Goal: Navigation & Orientation: Find specific page/section

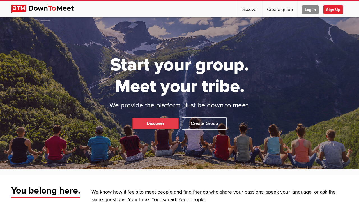
click at [159, 127] on link "Discover" at bounding box center [155, 123] width 46 height 12
select select "null"
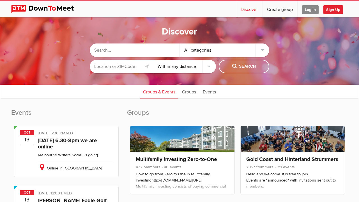
click at [119, 67] on input "text" at bounding box center [121, 66] width 63 height 13
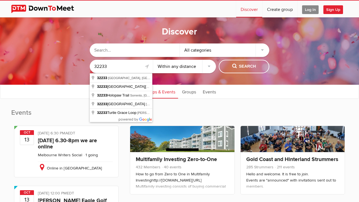
type input "32233"
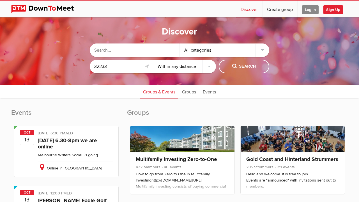
select select "25"
click at [135, 47] on input "text" at bounding box center [135, 49] width 90 height 13
type input "writing"
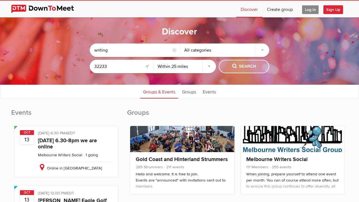
click at [239, 68] on span "Search" at bounding box center [244, 66] width 24 height 6
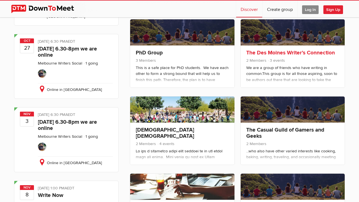
scroll to position [421, 0]
